Goal: Task Accomplishment & Management: Complete application form

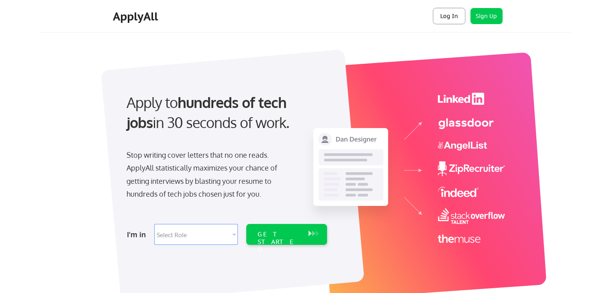
click at [445, 16] on button "Log In" at bounding box center [449, 16] width 32 height 16
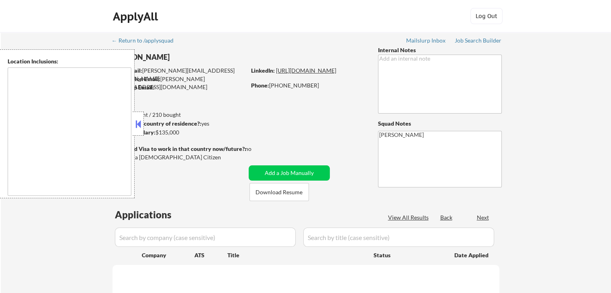
click at [304, 74] on link "[URL][DOMAIN_NAME]" at bounding box center [306, 70] width 60 height 7
type textarea "[GEOGRAPHIC_DATA], [GEOGRAPHIC_DATA] [GEOGRAPHIC_DATA], [GEOGRAPHIC_DATA] [GEOG…"
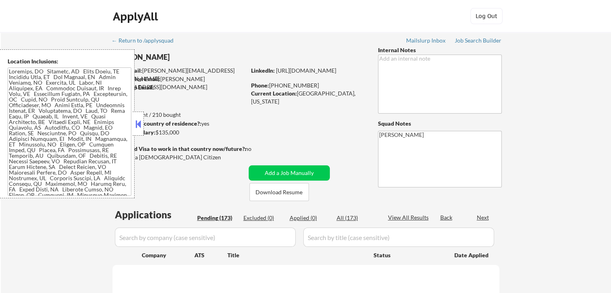
select select ""pending""
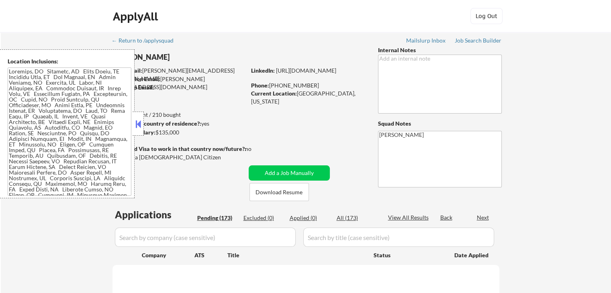
select select ""pending""
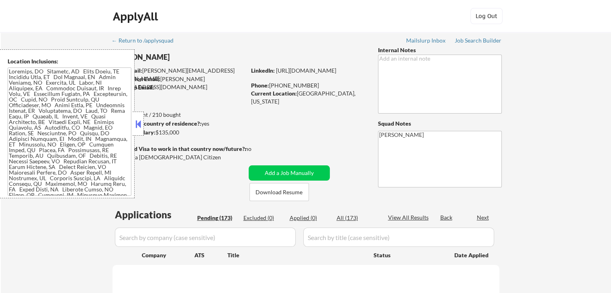
select select ""pending""
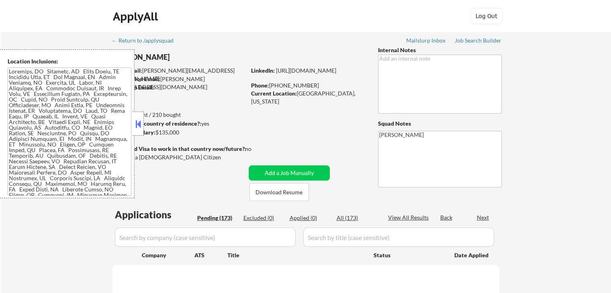
select select ""pending""
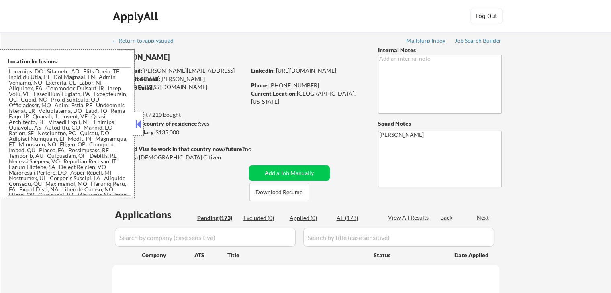
select select ""pending""
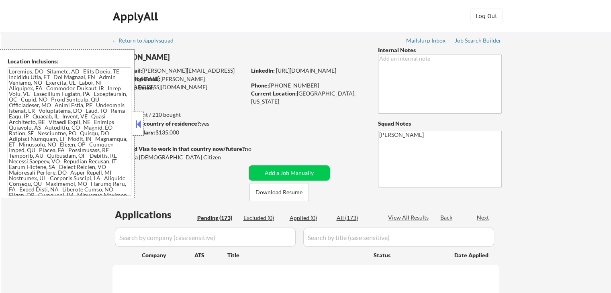
select select ""pending""
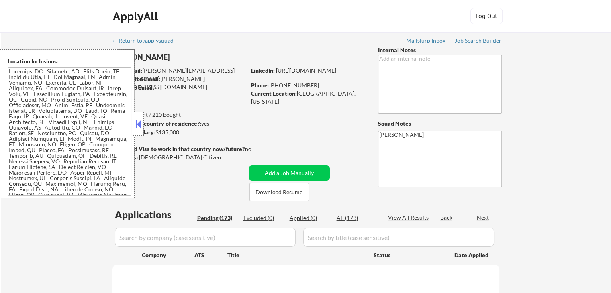
select select ""pending""
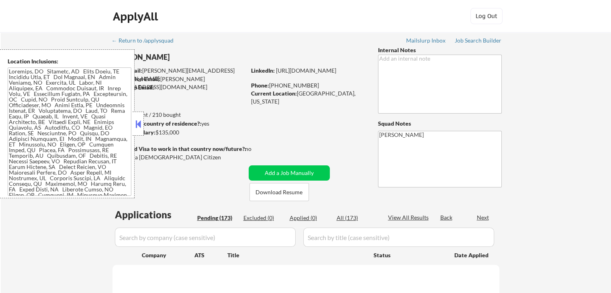
select select ""pending""
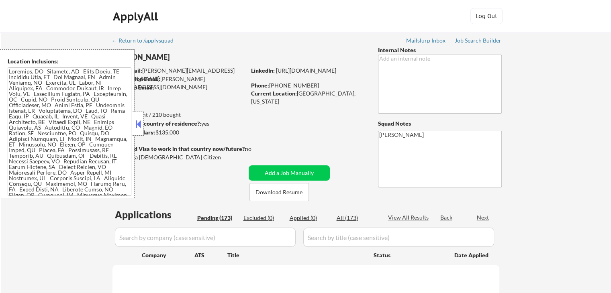
select select ""pending""
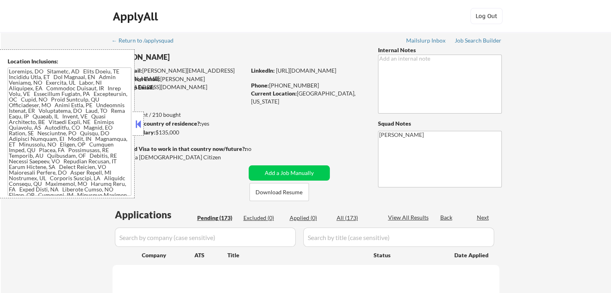
select select ""pending""
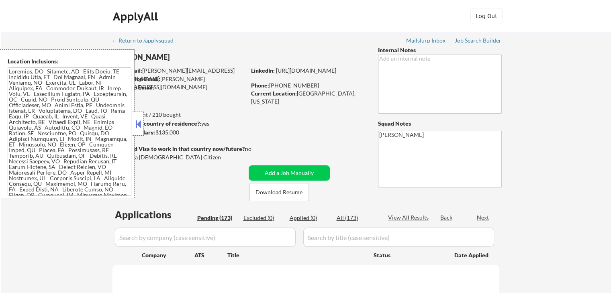
select select ""pending""
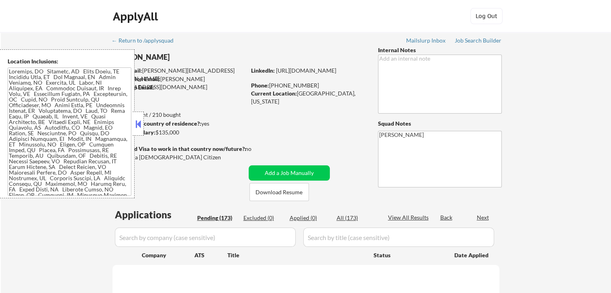
select select ""pending""
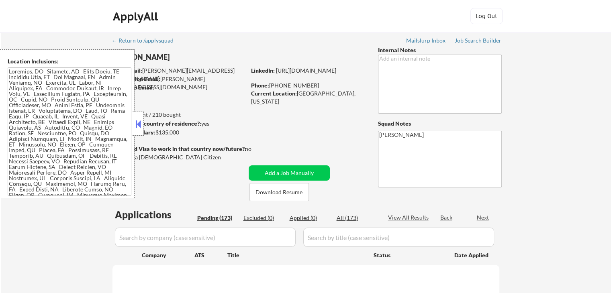
select select ""pending""
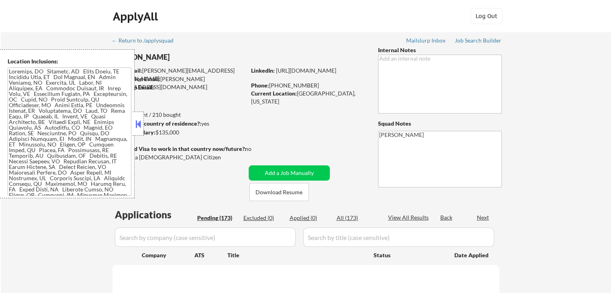
select select ""pending""
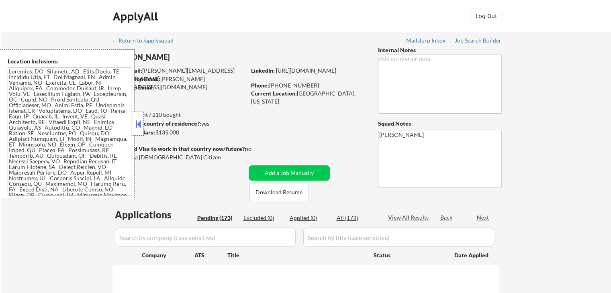
select select ""pending""
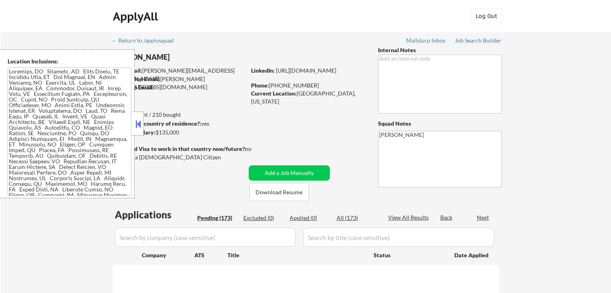
select select ""pending""
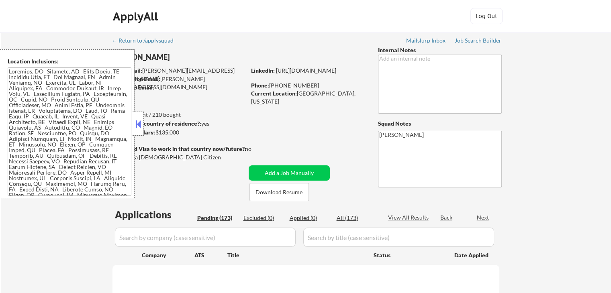
select select ""pending""
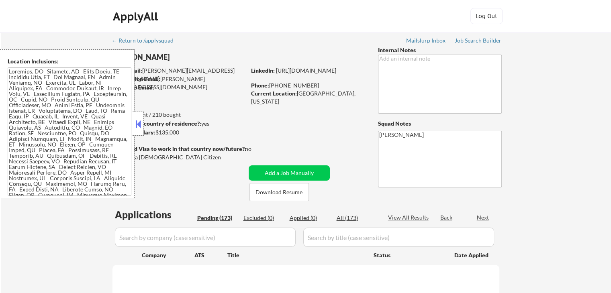
select select ""pending""
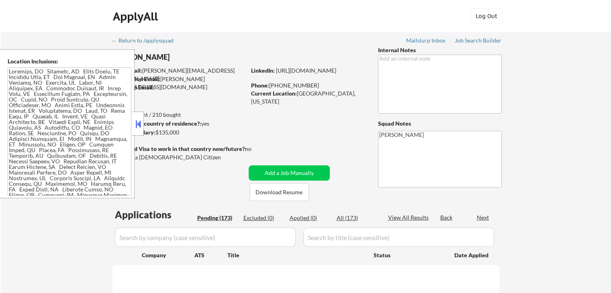
select select ""pending""
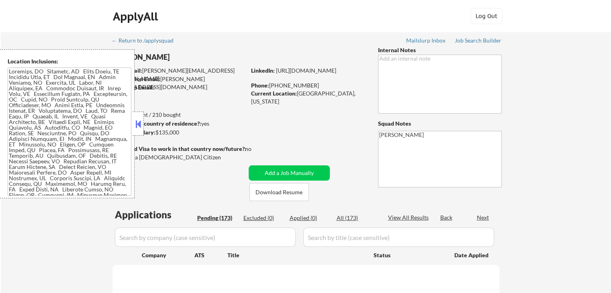
select select ""pending""
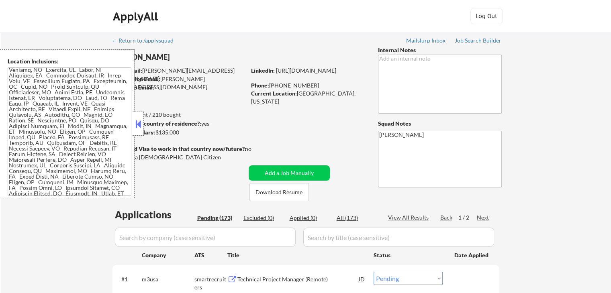
scroll to position [20, 0]
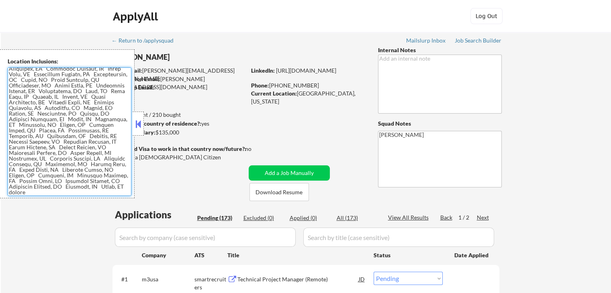
click at [68, 145] on textarea at bounding box center [70, 132] width 124 height 129
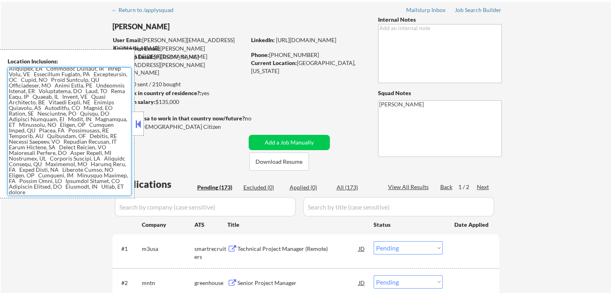
scroll to position [80, 0]
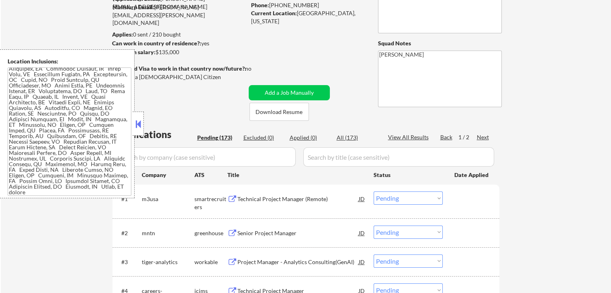
click at [31, 263] on icon "Close fill prompt" at bounding box center [31, 263] width 0 height 0
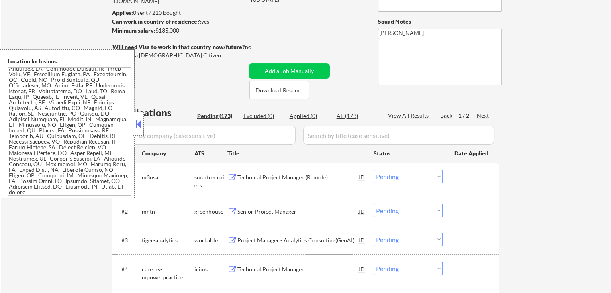
scroll to position [121, 0]
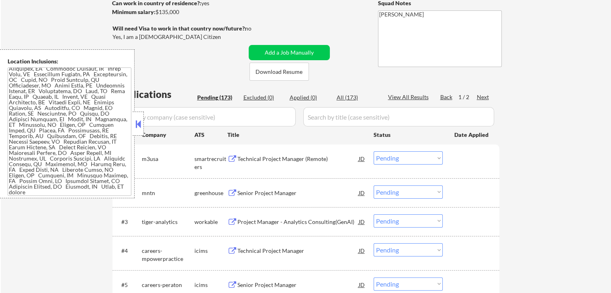
click at [232, 158] on button at bounding box center [232, 160] width 10 height 8
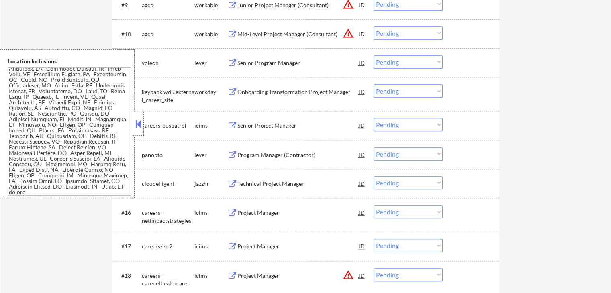
scroll to position [563, 0]
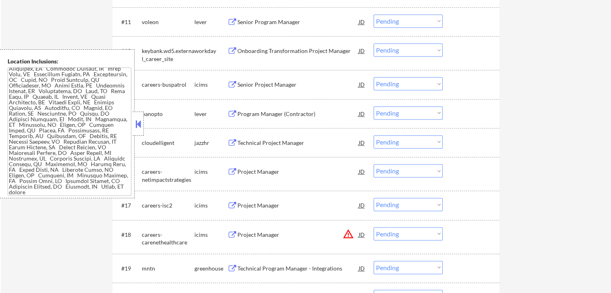
click at [234, 21] on button at bounding box center [232, 22] width 10 height 8
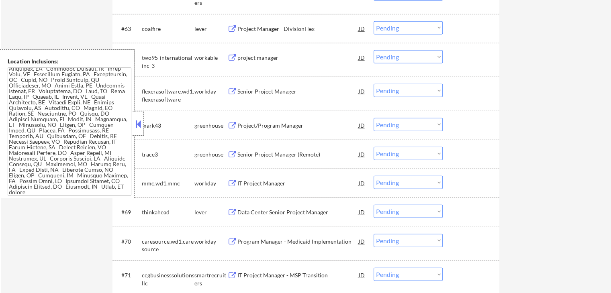
scroll to position [2211, 0]
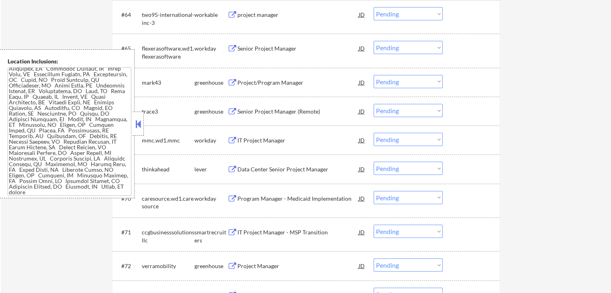
click at [233, 233] on button at bounding box center [232, 233] width 10 height 8
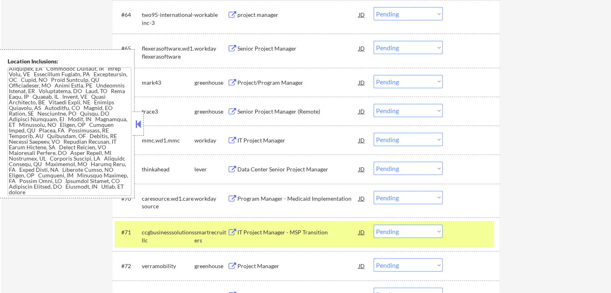
click at [231, 269] on button at bounding box center [232, 267] width 10 height 8
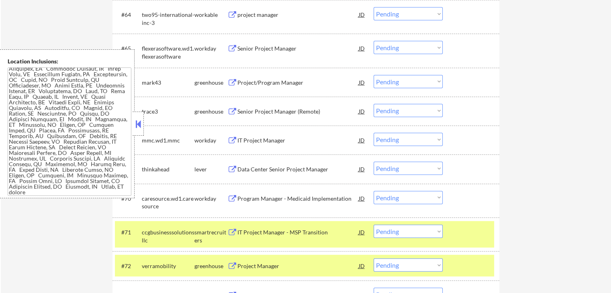
scroll to position [2291, 0]
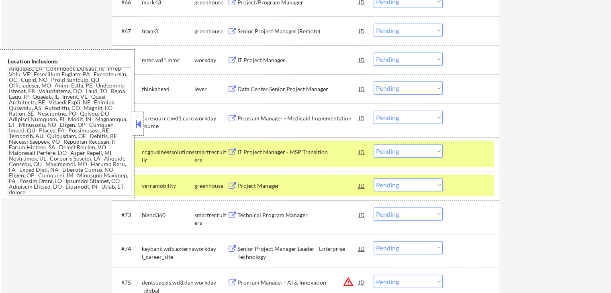
click at [408, 185] on select "Choose an option... Pending Applied Excluded (Questions) Excluded (Expired) Exc…" at bounding box center [408, 184] width 69 height 13
click at [374, 179] on select "Choose an option... Pending Applied Excluded (Questions) Excluded (Expired) Exc…" at bounding box center [408, 184] width 69 height 13
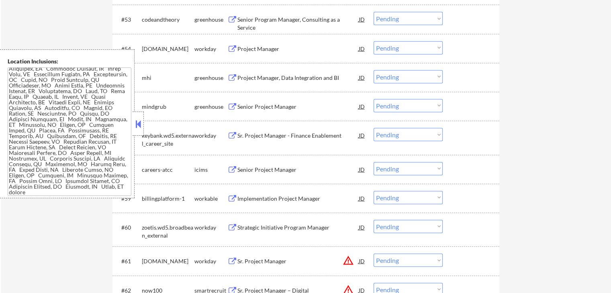
select select ""pending""
